Goal: Book appointment/travel/reservation

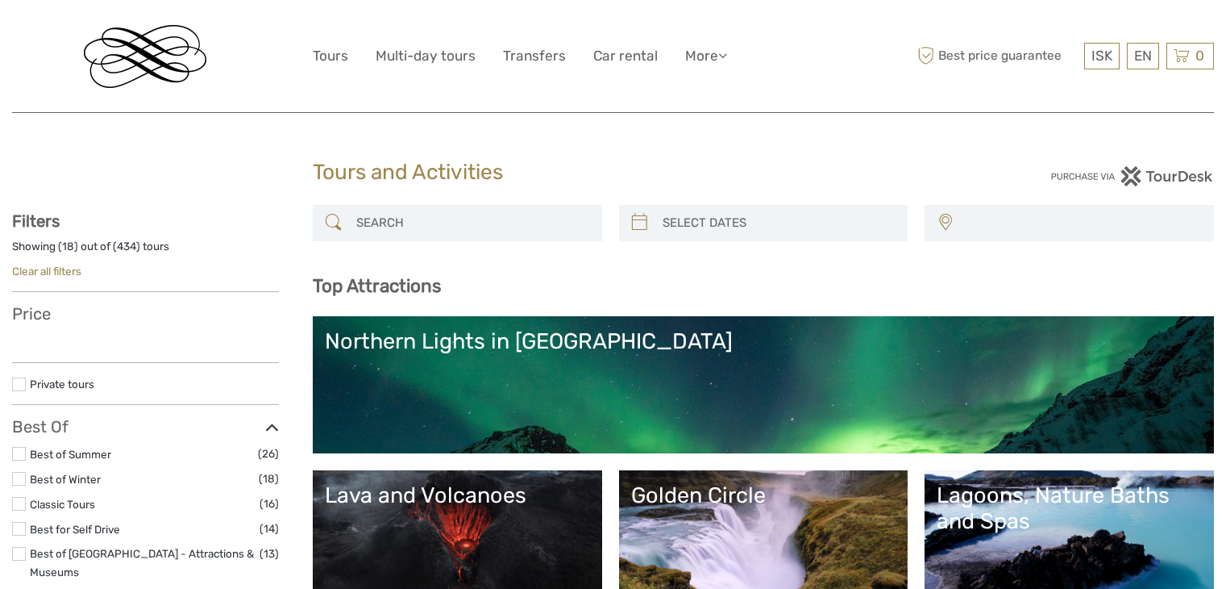
select select
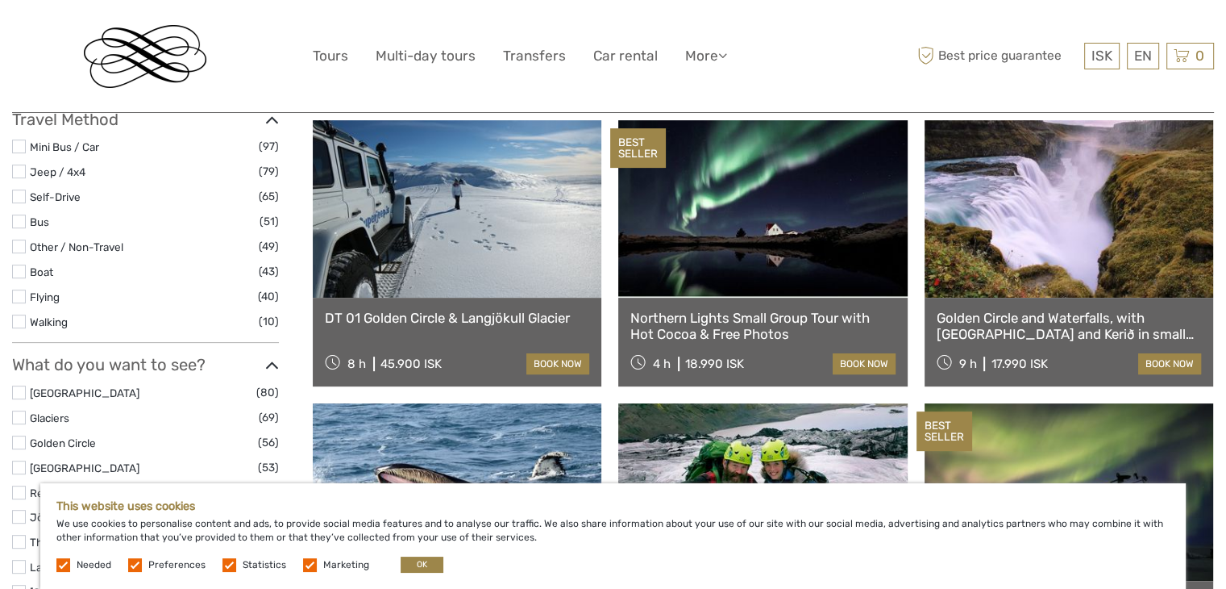
scroll to position [549, 0]
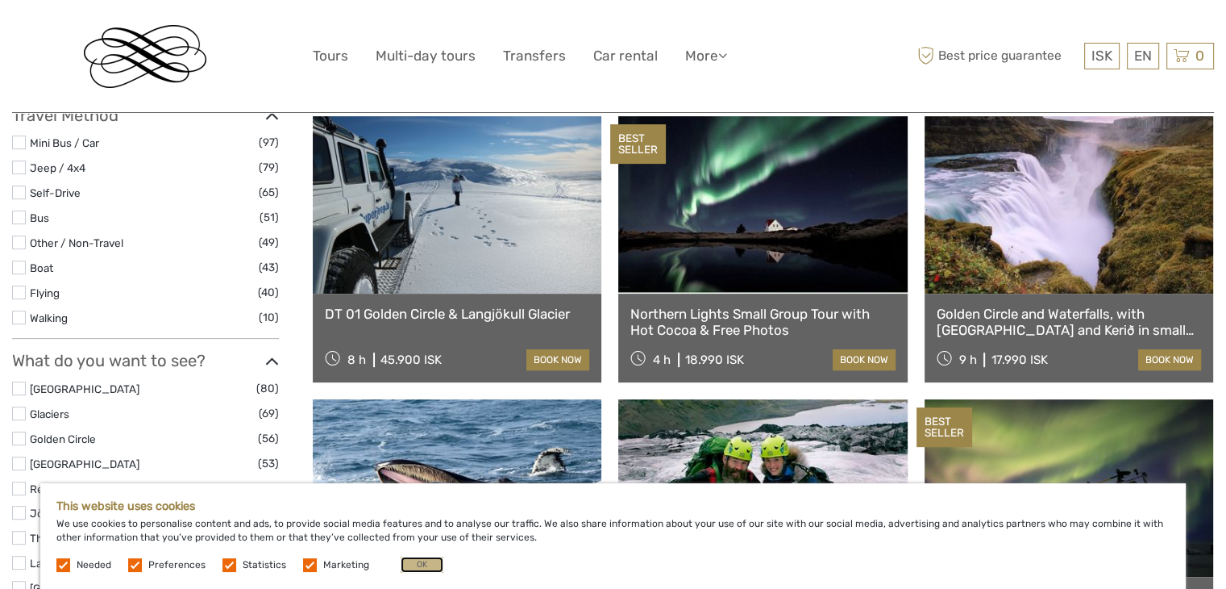
click at [413, 564] on button "OK" at bounding box center [422, 564] width 43 height 16
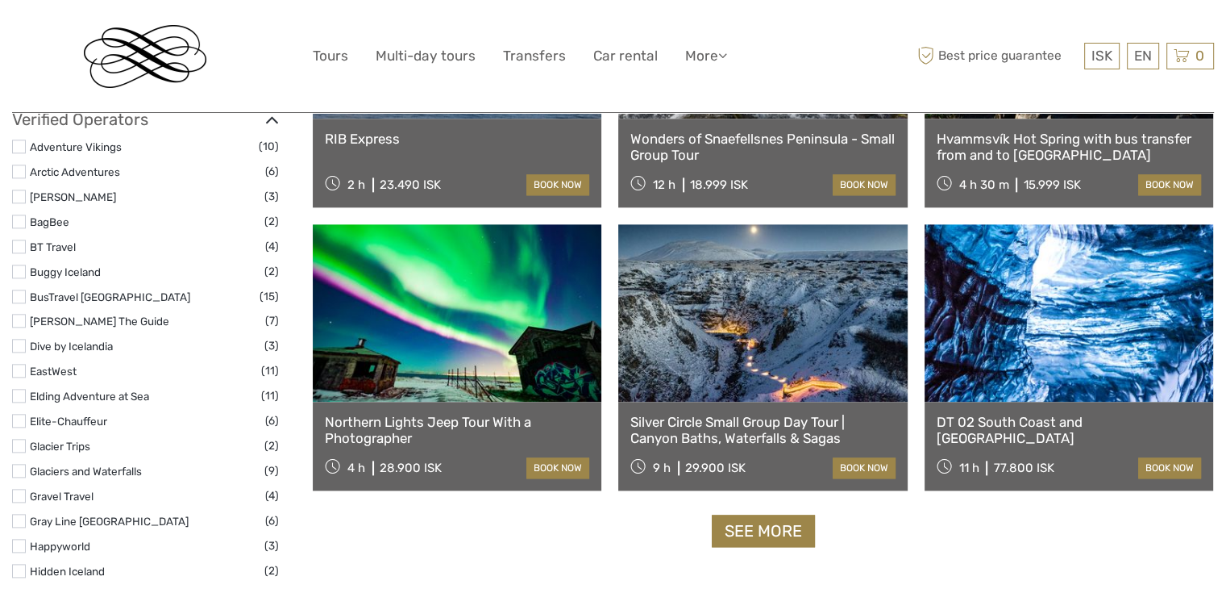
scroll to position [1845, 0]
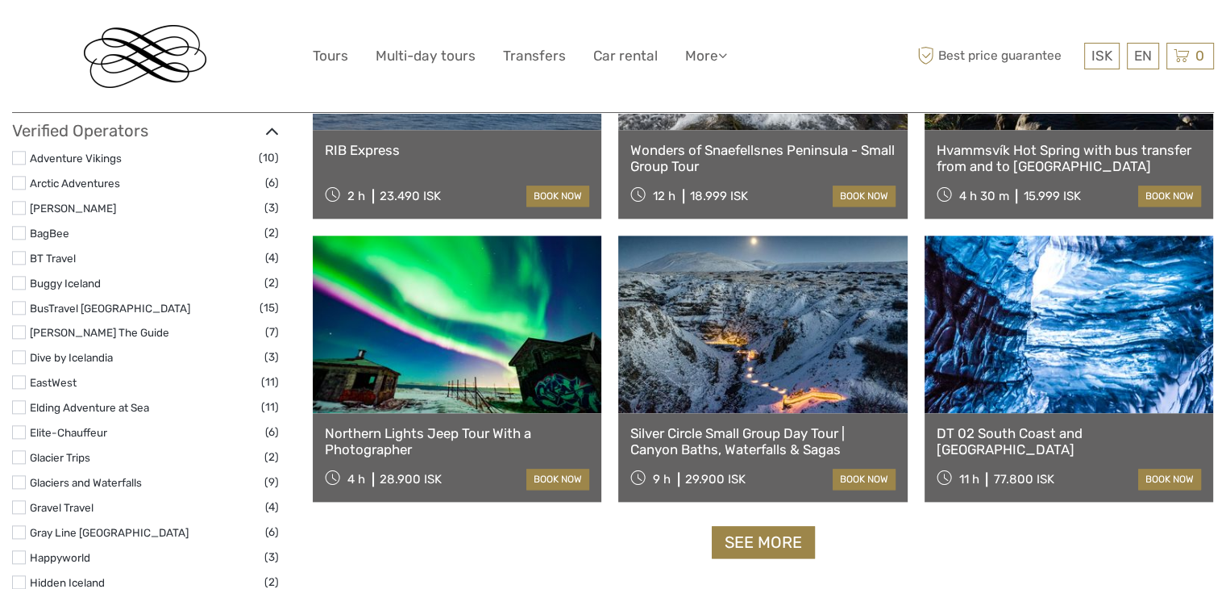
click at [1091, 361] on link at bounding box center [1069, 323] width 289 height 177
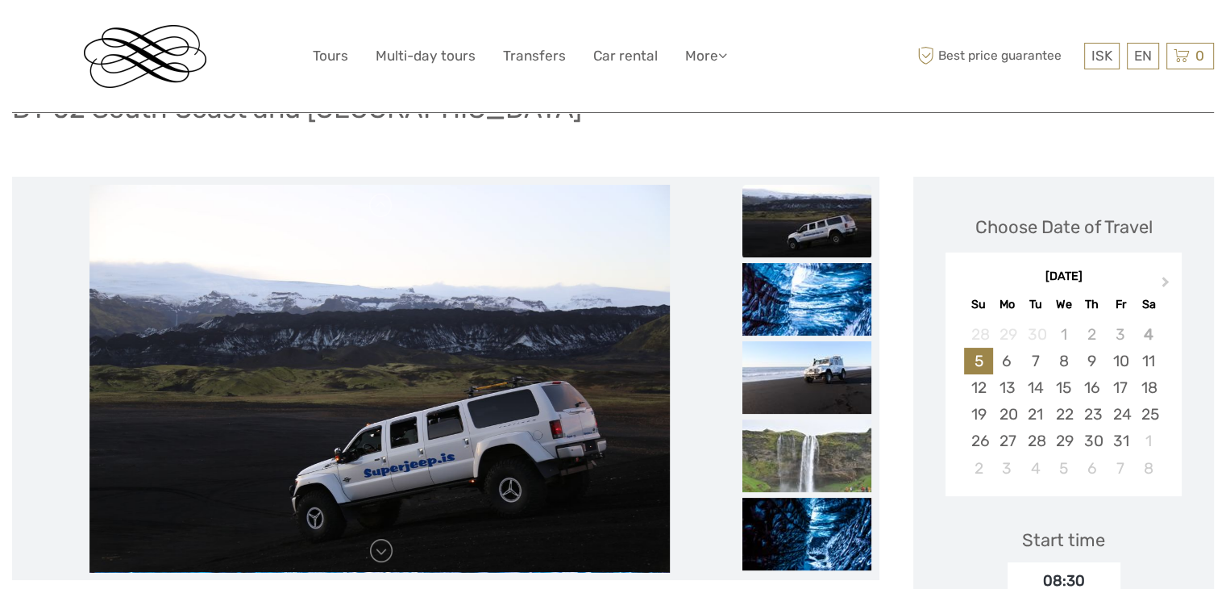
scroll to position [139, 0]
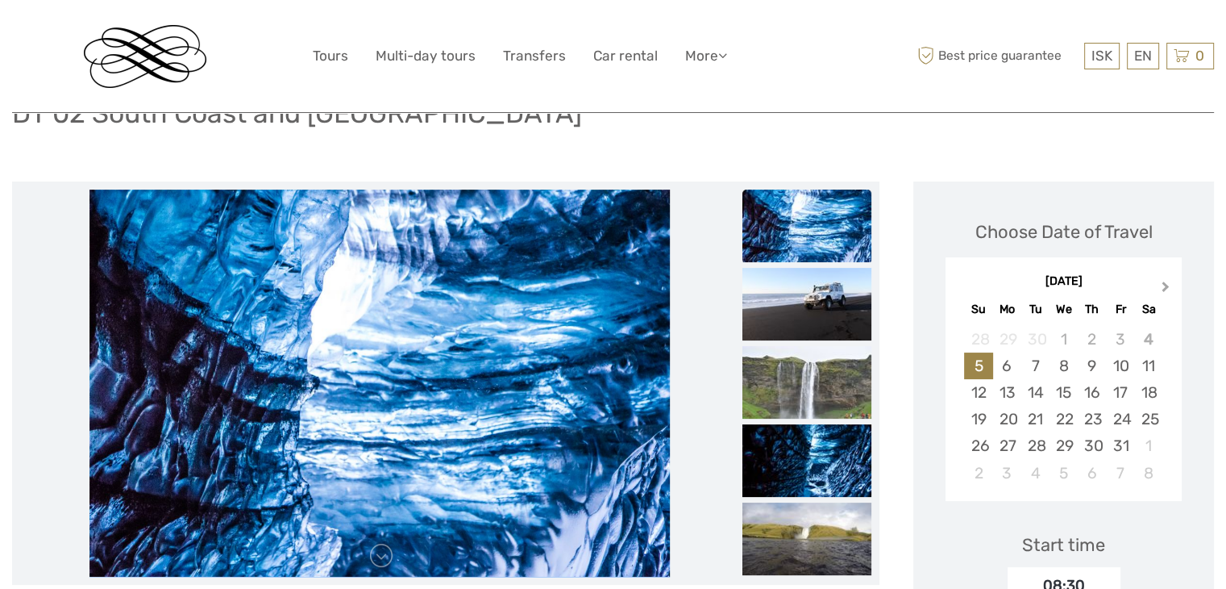
click at [1166, 284] on span "Next Month" at bounding box center [1166, 289] width 0 height 23
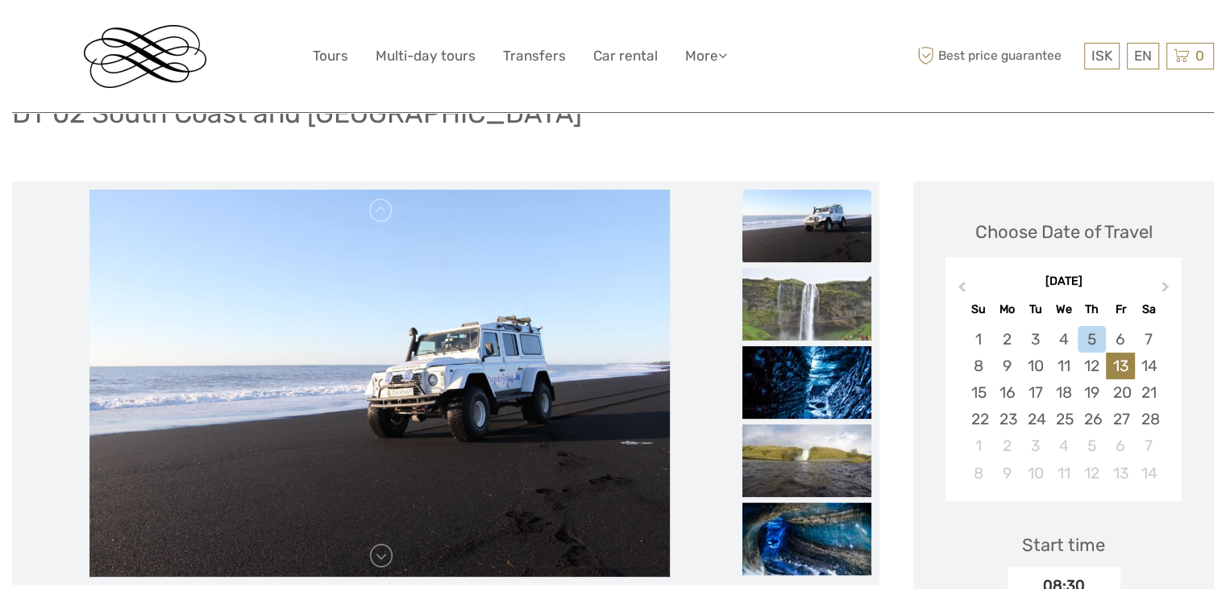
click at [1124, 364] on div "13" at bounding box center [1120, 365] width 28 height 27
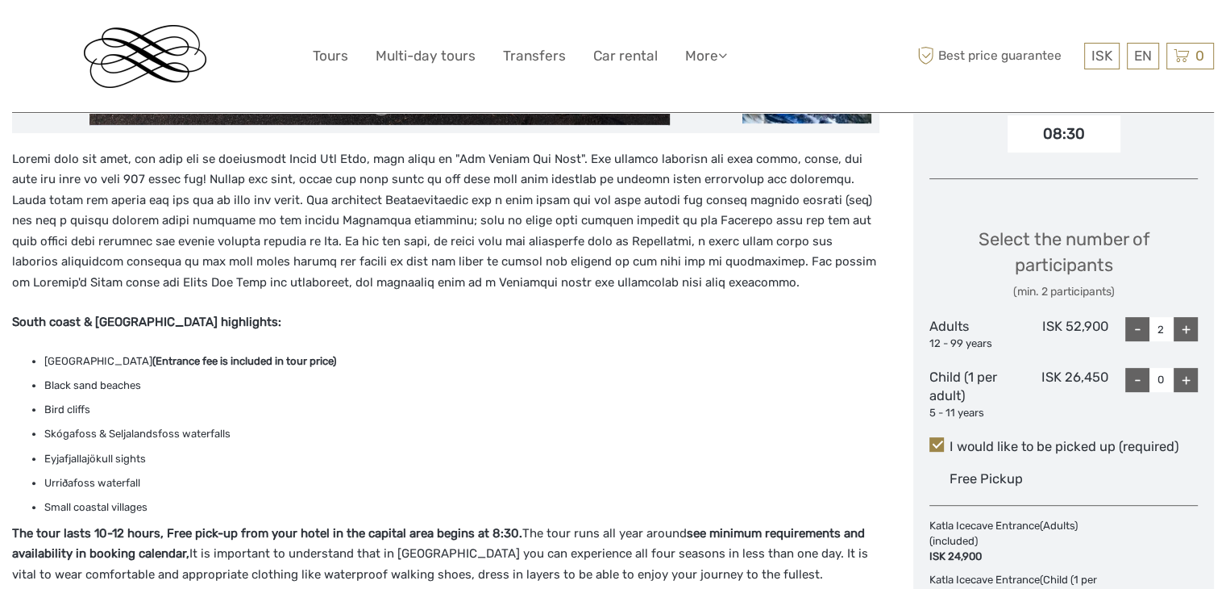
scroll to position [593, 0]
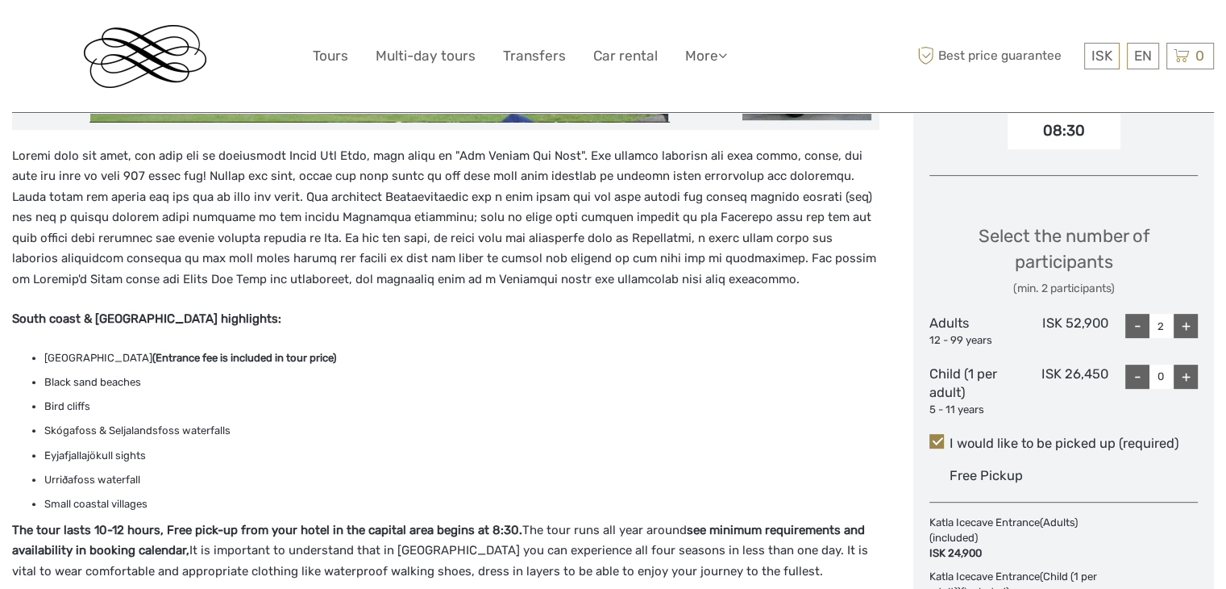
click at [1180, 325] on div "+" at bounding box center [1186, 326] width 24 height 24
type input "3"
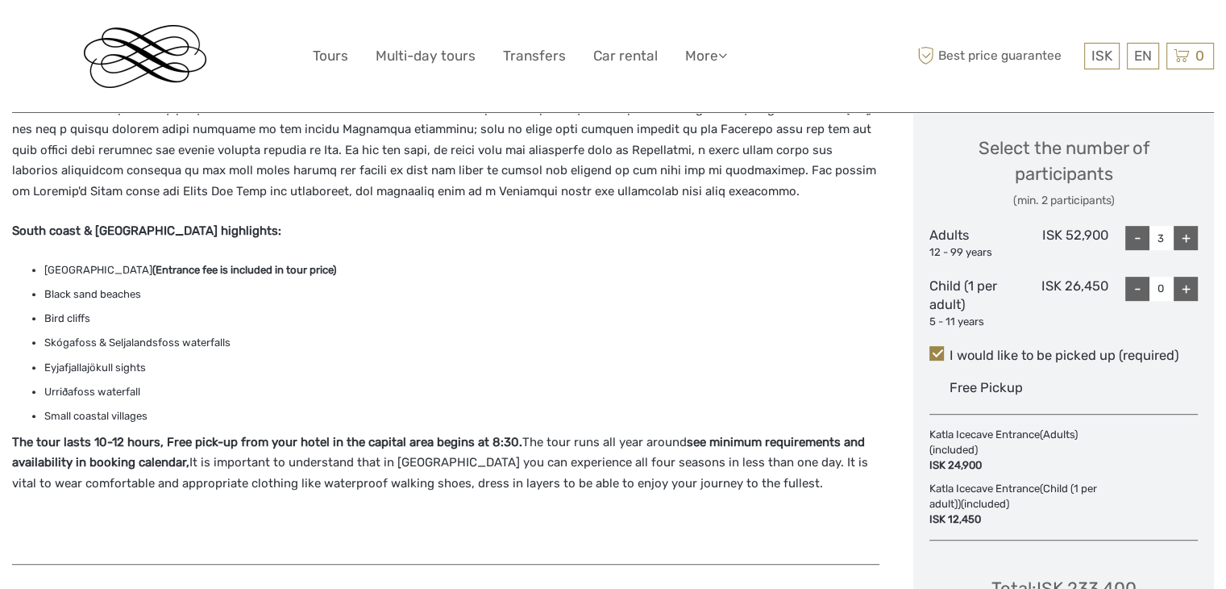
scroll to position [0, 0]
